Goal: Register for event/course

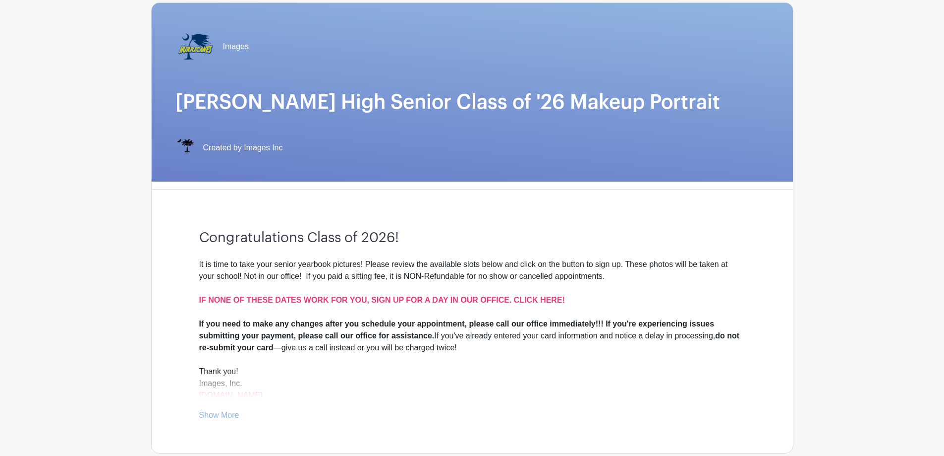
scroll to position [99, 0]
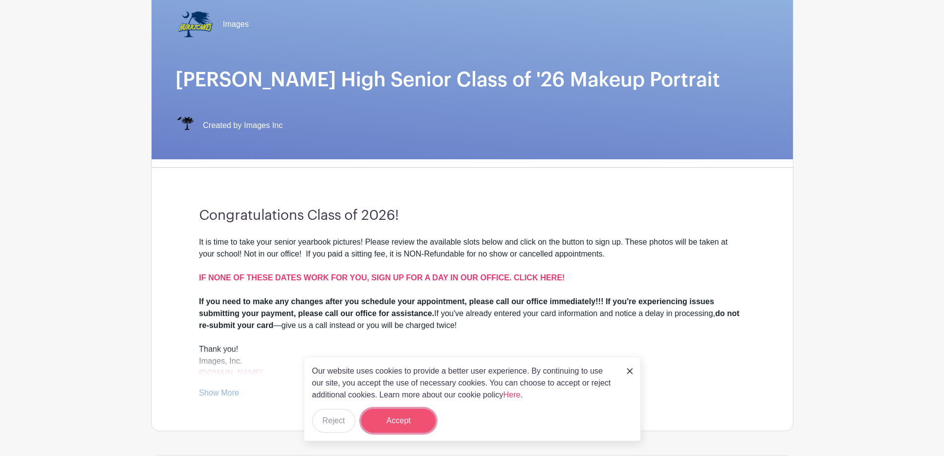
click at [410, 421] on button "Accept" at bounding box center [398, 420] width 74 height 24
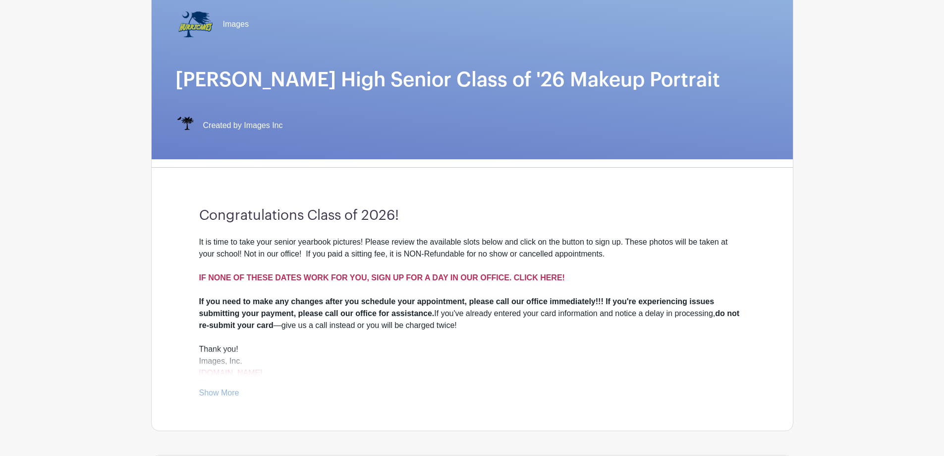
click at [429, 278] on strong "IF NONE OF THESE DATES WORK FOR YOU, SIGN UP FOR A DAY IN OUR OFFICE. CLICK HER…" at bounding box center [382, 277] width 366 height 8
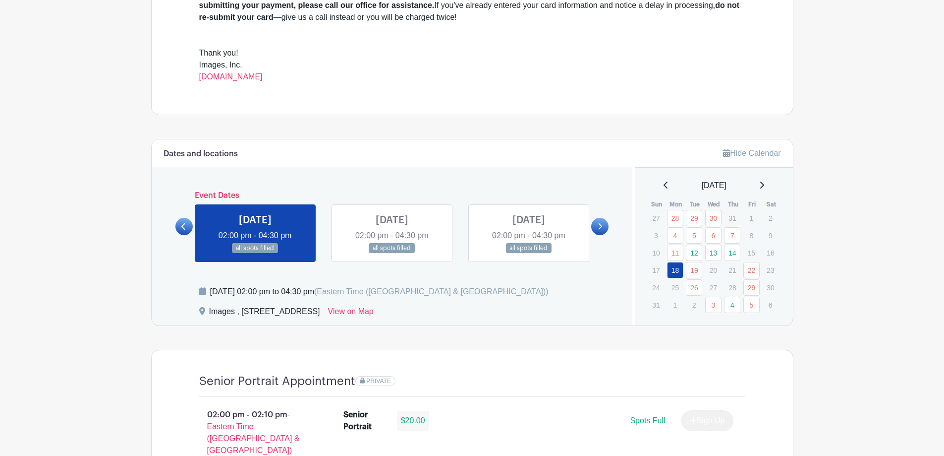
scroll to position [397, 0]
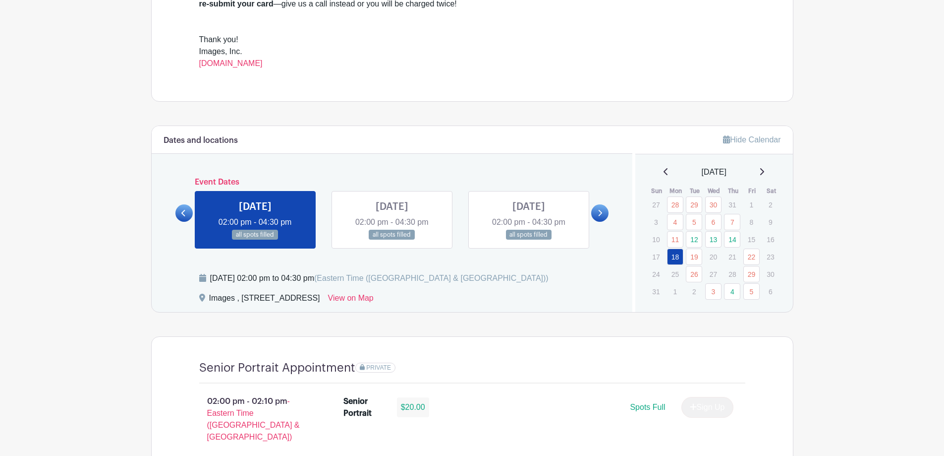
click at [602, 213] on icon at bounding box center [601, 213] width 4 height 6
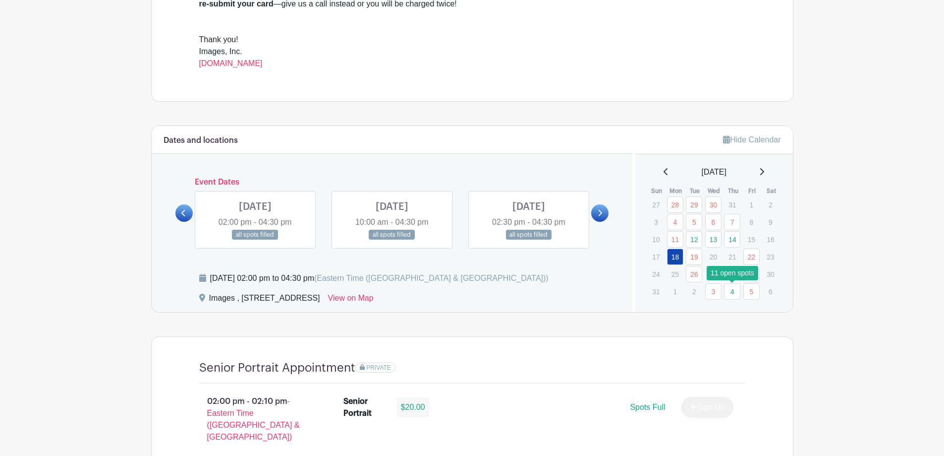
click at [734, 293] on link "4" at bounding box center [732, 291] width 16 height 16
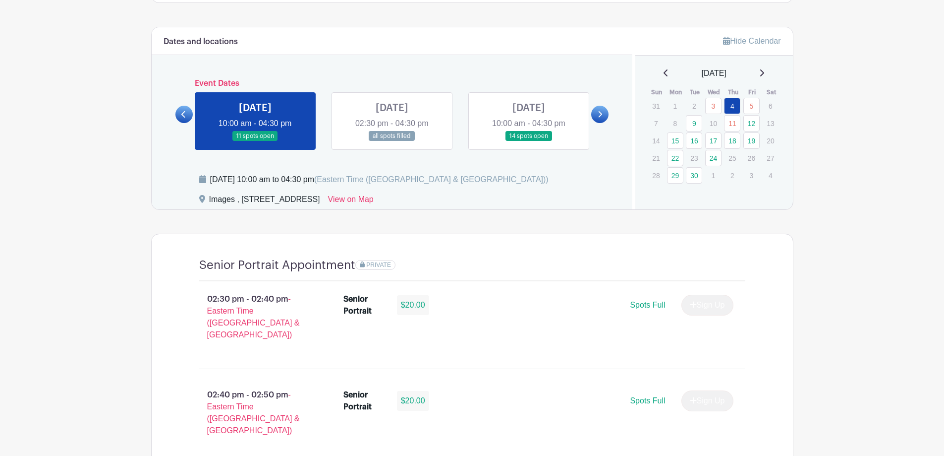
scroll to position [496, 0]
click at [255, 141] on link at bounding box center [255, 141] width 0 height 0
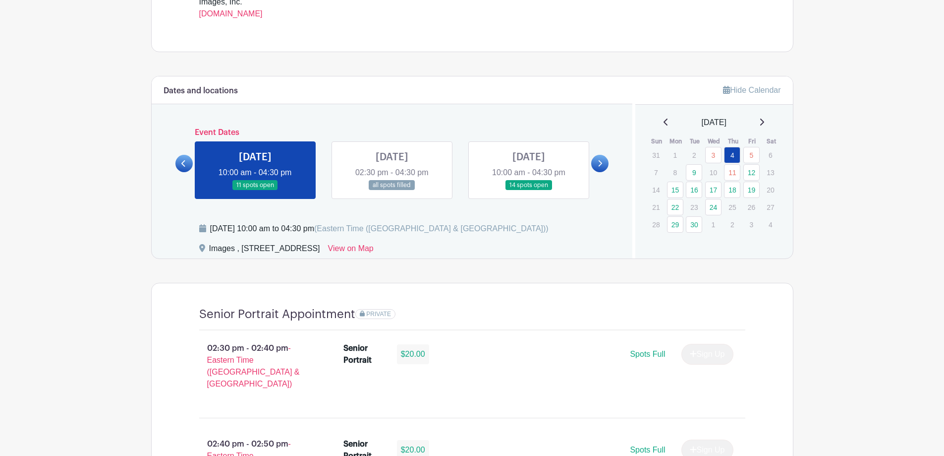
scroll to position [347, 0]
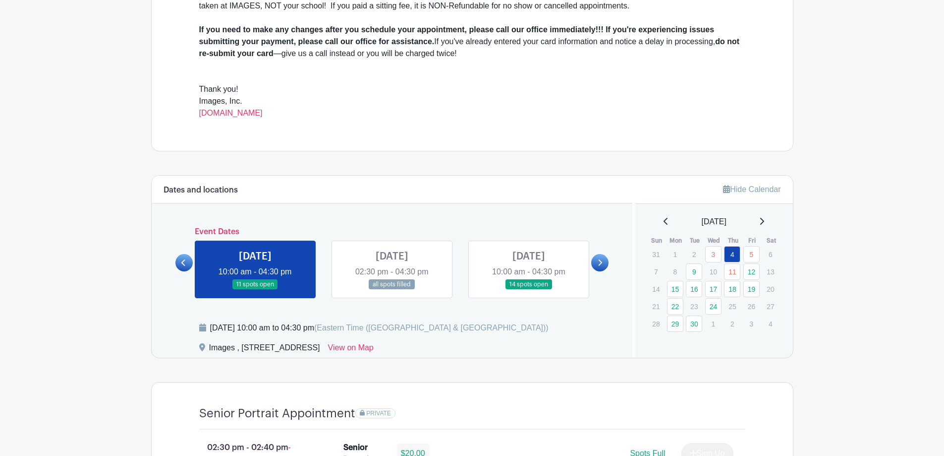
click at [255, 289] on link at bounding box center [255, 289] width 0 height 0
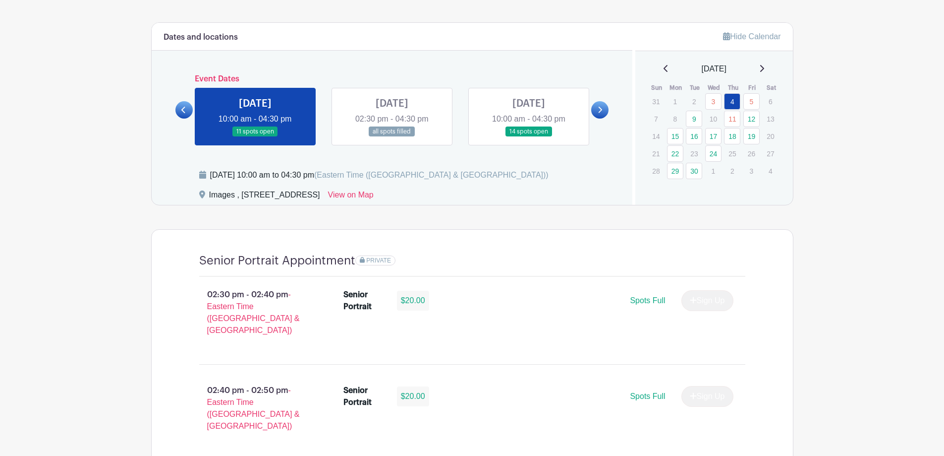
scroll to position [446, 0]
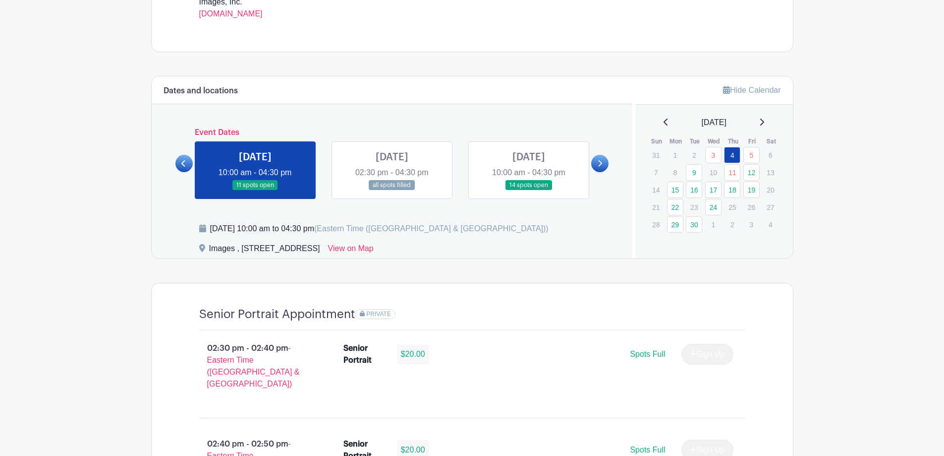
click at [529, 190] on link at bounding box center [529, 190] width 0 height 0
click at [599, 166] on icon at bounding box center [601, 163] width 4 height 6
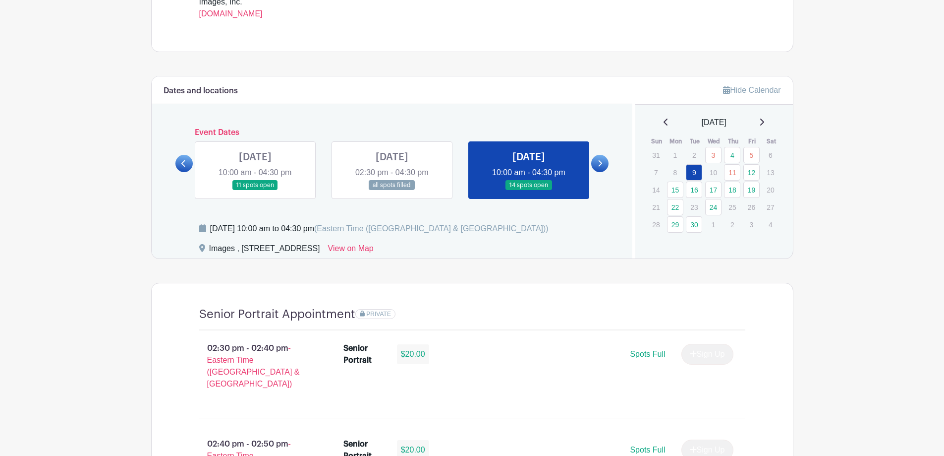
click at [255, 190] on link at bounding box center [255, 190] width 0 height 0
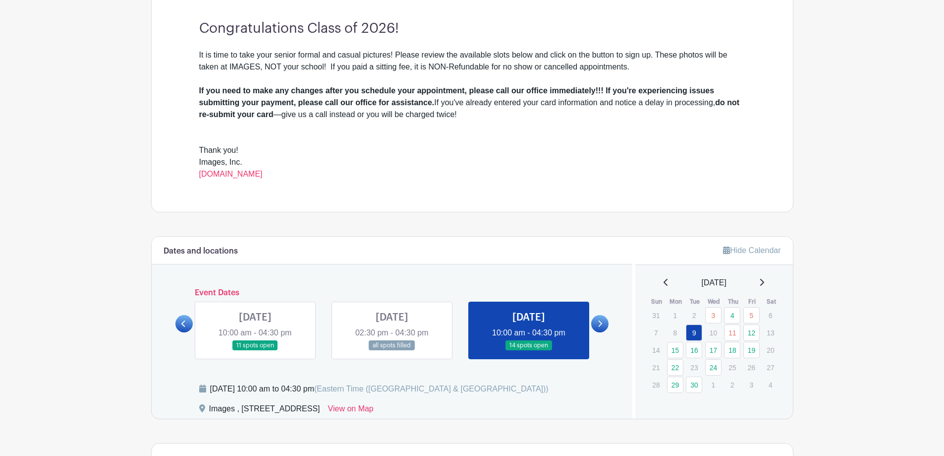
scroll to position [397, 0]
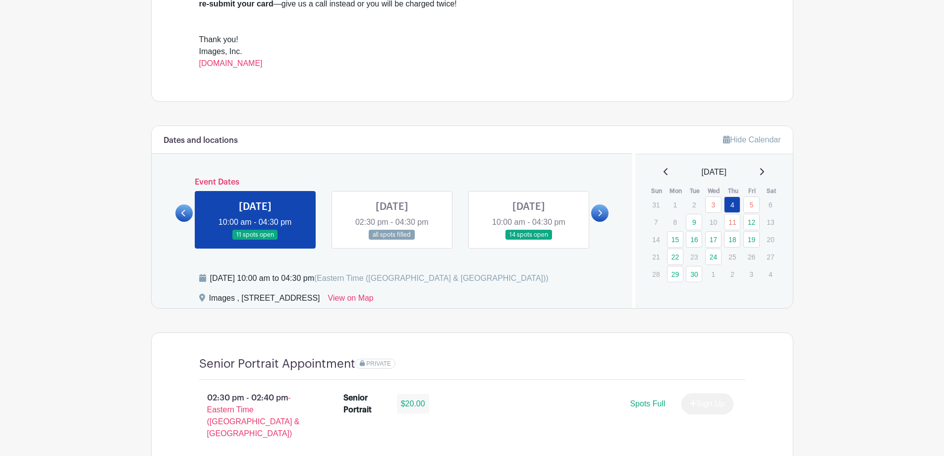
click at [255, 240] on link at bounding box center [255, 240] width 0 height 0
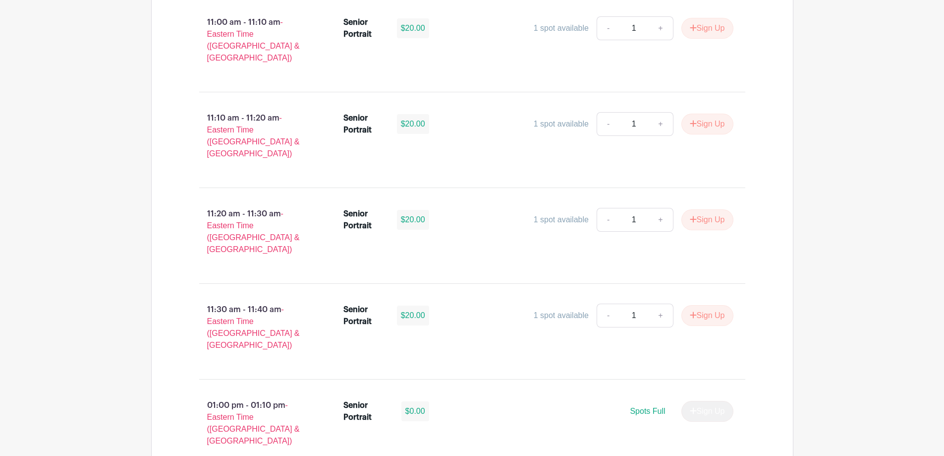
scroll to position [2578, 0]
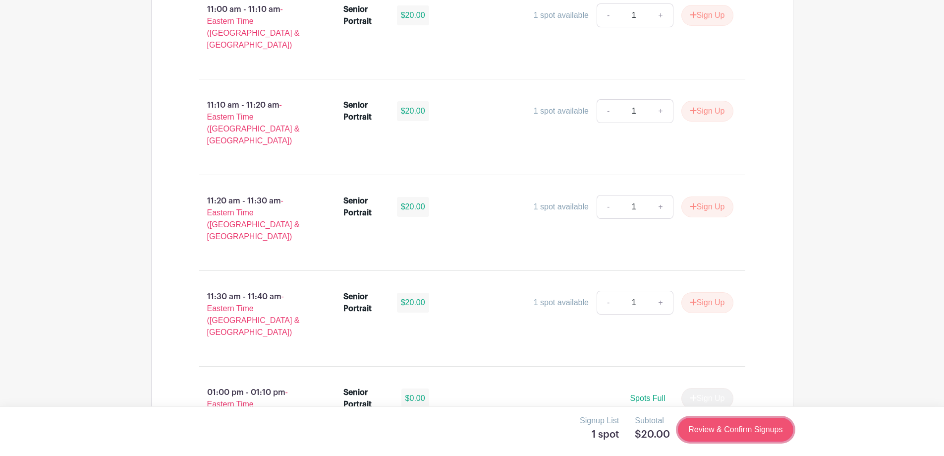
click at [736, 426] on link "Review & Confirm Signups" at bounding box center [735, 429] width 115 height 24
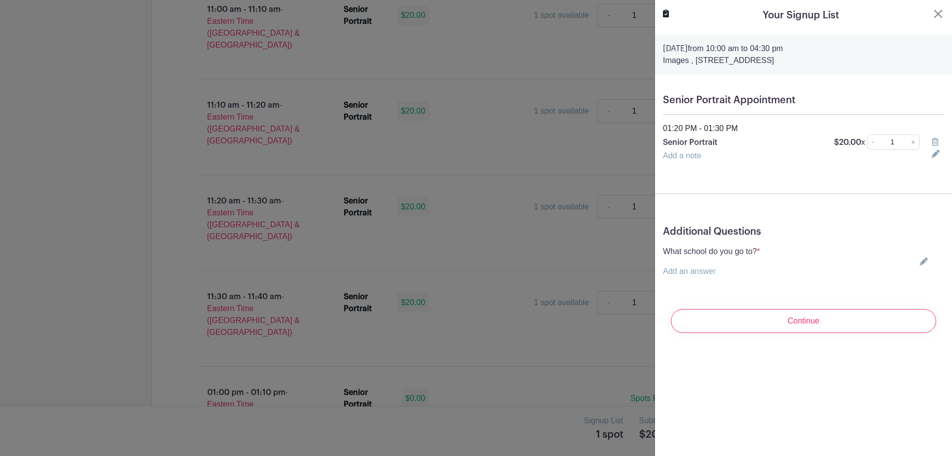
click at [919, 263] on icon at bounding box center [923, 261] width 8 height 8
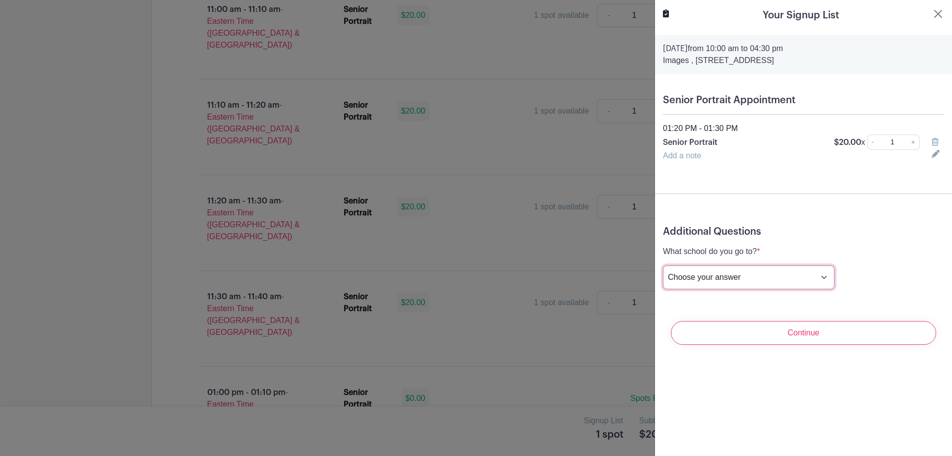
click at [735, 275] on select "Choose your answer Boiling Springs High Broome High Byrnes High Chesnee High Cl…" at bounding box center [749, 277] width 172 height 24
select select "3956"
click at [663, 265] on select "Choose your answer Boiling Springs High Broome High Byrnes High Chesnee High Cl…" at bounding box center [749, 277] width 172 height 24
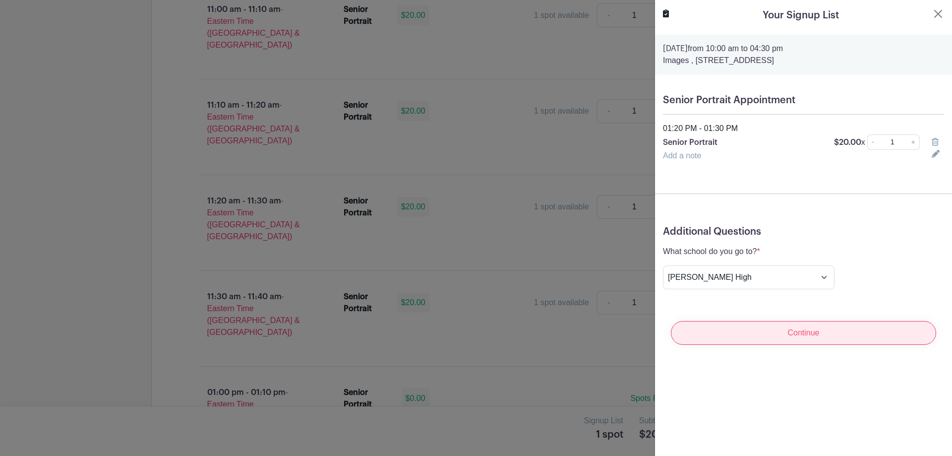
click at [781, 337] on input "Continue" at bounding box center [803, 333] width 265 height 24
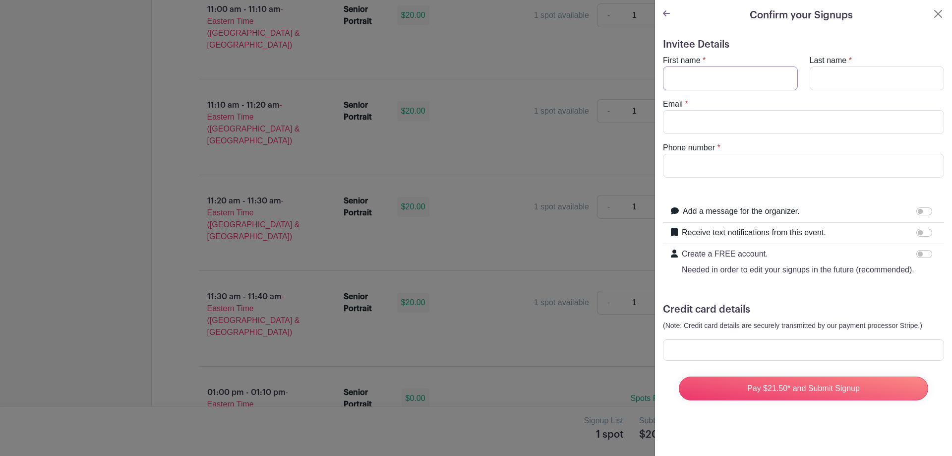
click at [709, 83] on input "First name" at bounding box center [730, 78] width 135 height 24
type input "Amanda"
type input "Wade"
type input "awade2@everstorypartners.com"
type input "7048579414"
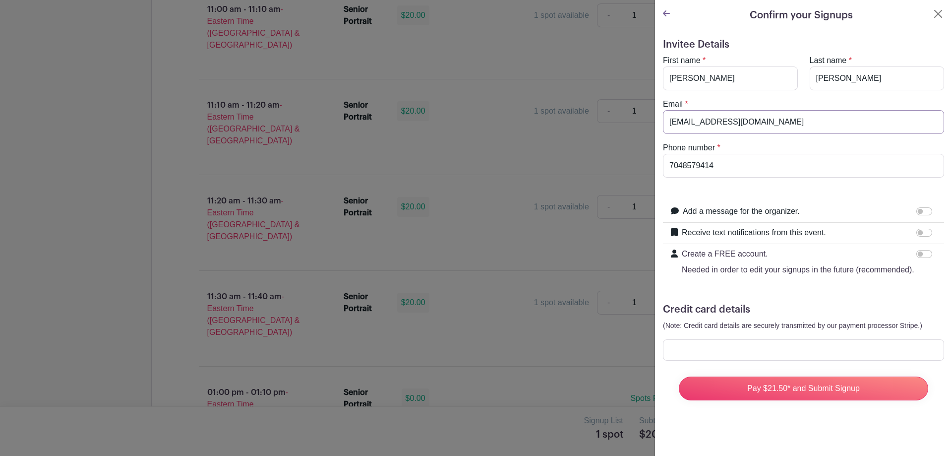
drag, startPoint x: 792, startPoint y: 120, endPoint x: 629, endPoint y: 98, distance: 165.1
type input "akw121707@yahoo.com"
drag, startPoint x: 717, startPoint y: 167, endPoint x: 511, endPoint y: 124, distance: 210.6
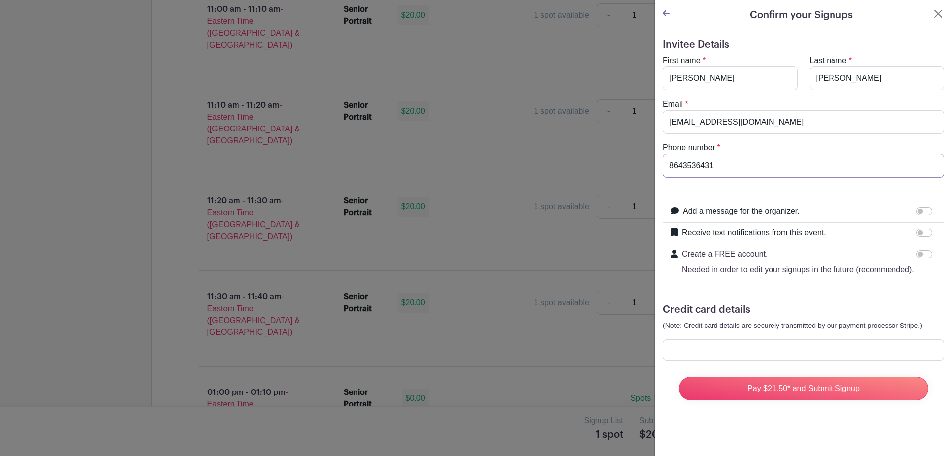
type input "8643536431"
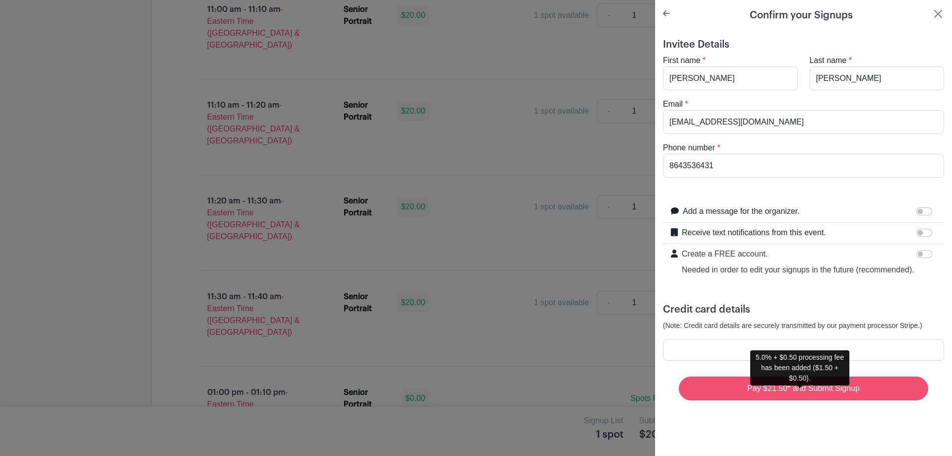
click at [807, 400] on input "Pay $21.50* and Submit Signup" at bounding box center [803, 388] width 249 height 24
click at [850, 400] on input "Pay $21.50* and Submit Signup" at bounding box center [803, 388] width 249 height 24
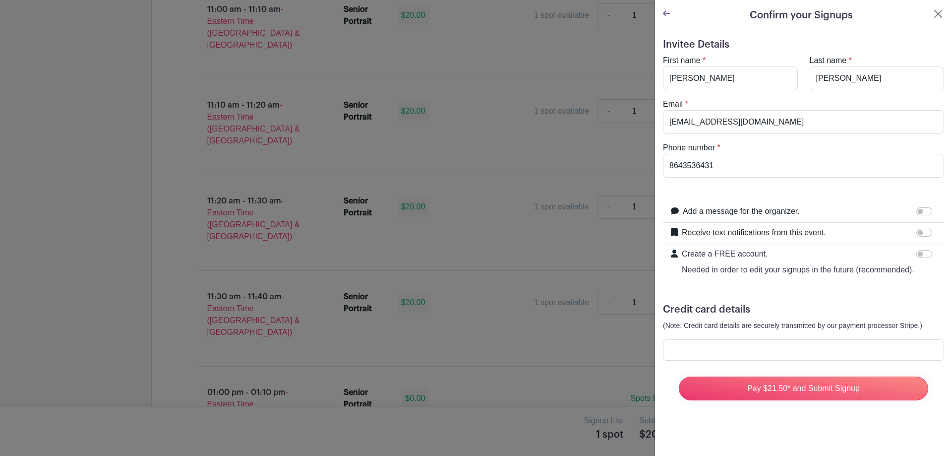
drag, startPoint x: 757, startPoint y: 356, endPoint x: 693, endPoint y: 353, distance: 64.0
click at [693, 353] on div at bounding box center [803, 349] width 281 height 21
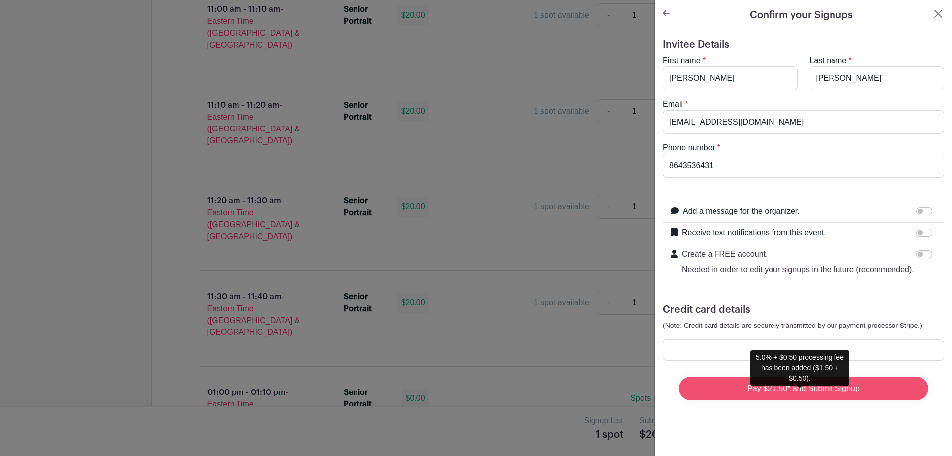
click at [812, 399] on input "Pay $21.50* and Submit Signup" at bounding box center [803, 388] width 249 height 24
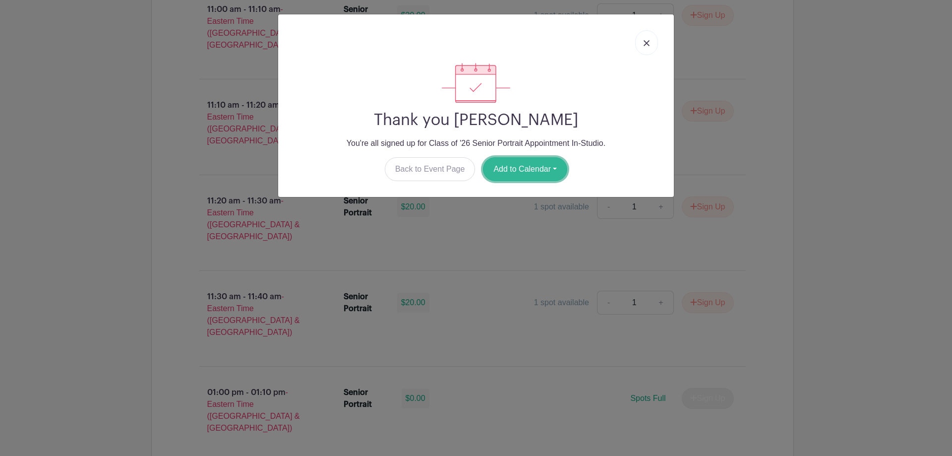
click at [511, 163] on button "Add to Calendar" at bounding box center [525, 169] width 84 height 24
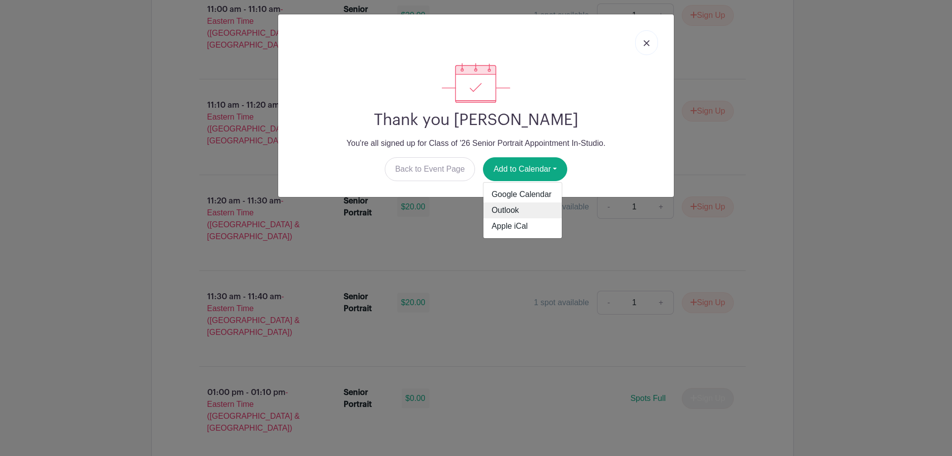
click at [509, 211] on link "Outlook" at bounding box center [522, 210] width 78 height 16
click at [650, 44] on link at bounding box center [646, 42] width 23 height 25
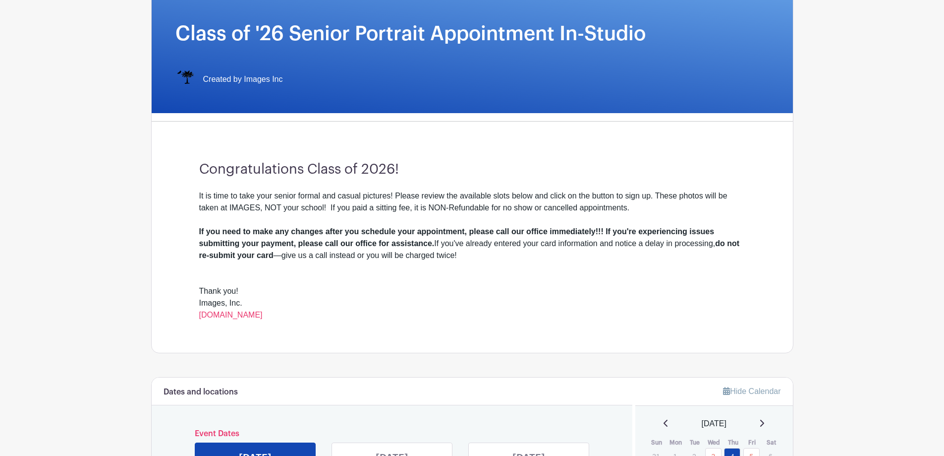
scroll to position [0, 0]
